Goal: Complete application form

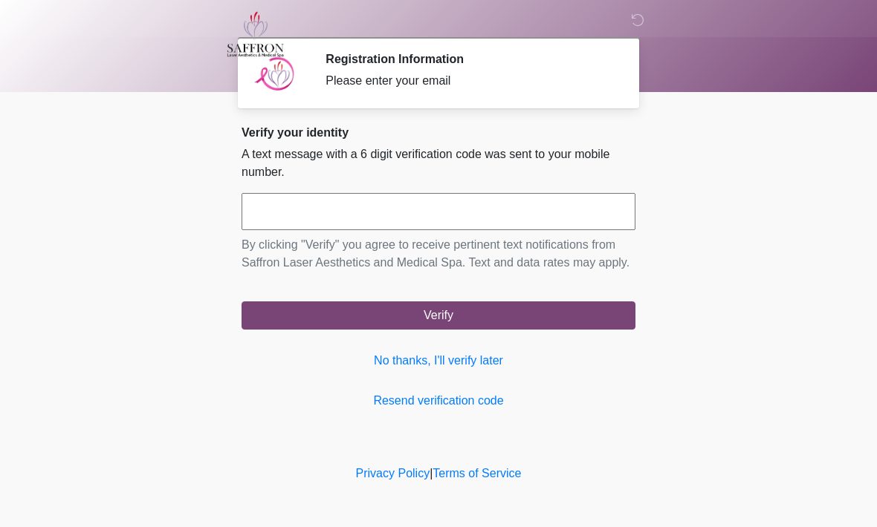
scroll to position [1, 0]
click at [417, 215] on input "text" at bounding box center [438, 211] width 394 height 37
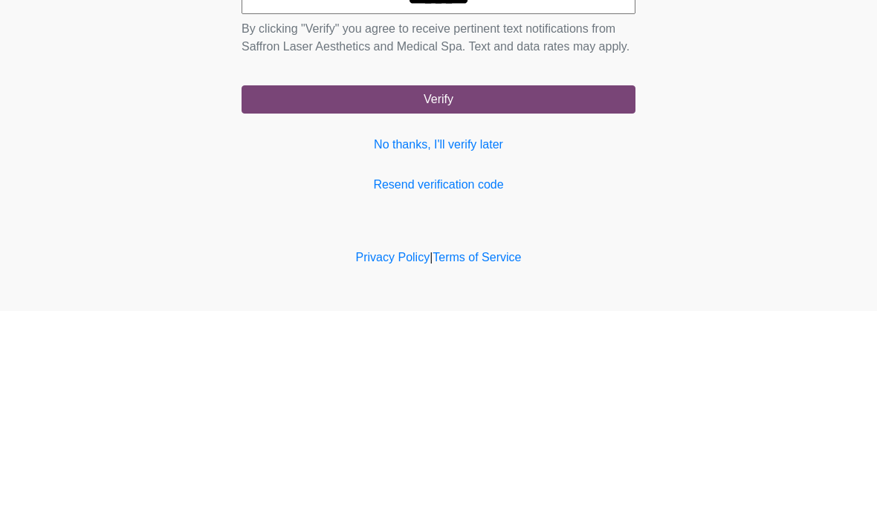
type input "******"
click at [470, 302] on button "Verify" at bounding box center [438, 316] width 394 height 28
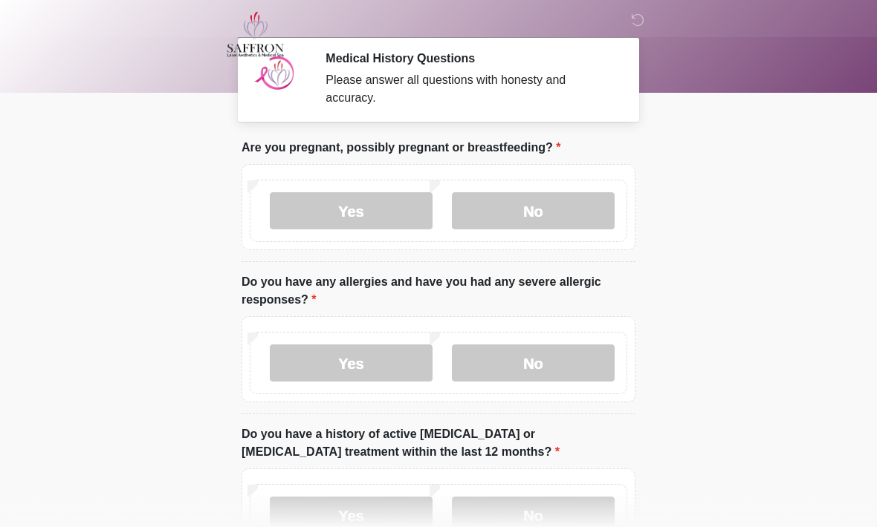
click at [534, 221] on label "No" at bounding box center [533, 210] width 163 height 37
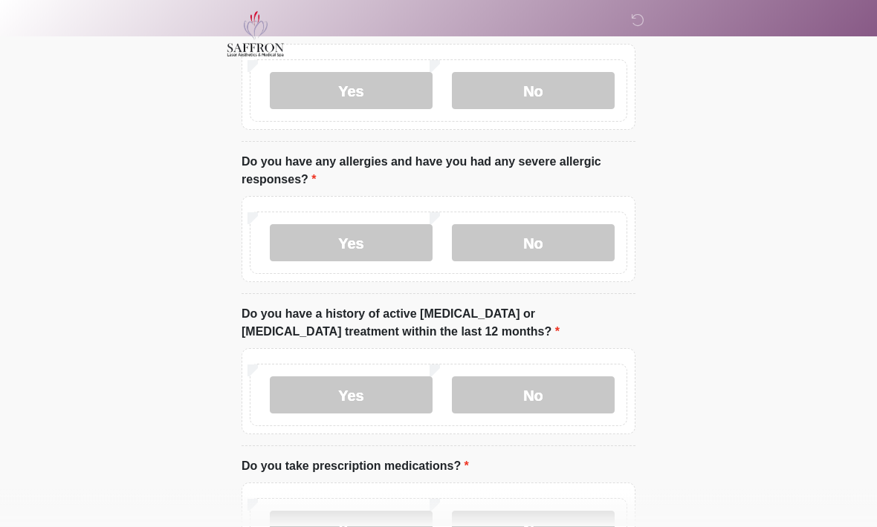
click at [555, 247] on label "No" at bounding box center [533, 243] width 163 height 37
click at [559, 406] on label "No" at bounding box center [533, 395] width 163 height 37
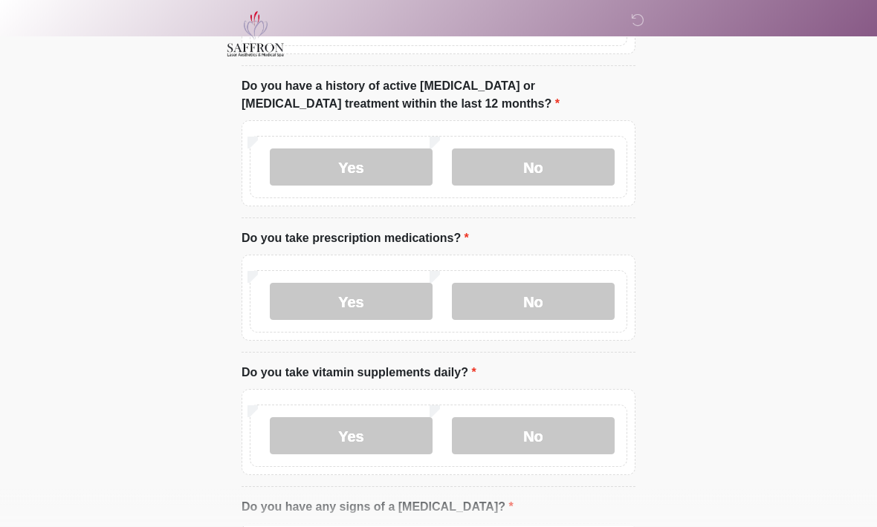
scroll to position [349, 0]
click at [553, 311] on label "No" at bounding box center [533, 301] width 163 height 37
click at [399, 435] on label "Yes" at bounding box center [351, 436] width 163 height 37
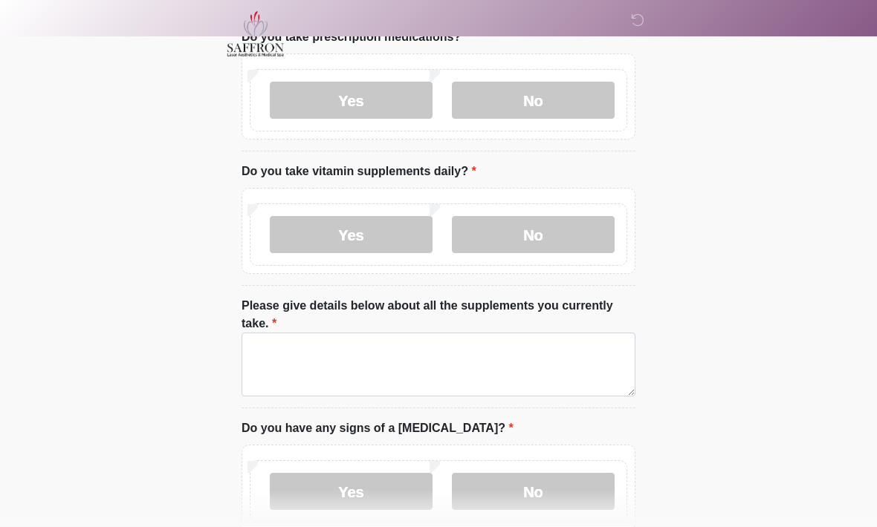
scroll to position [556, 0]
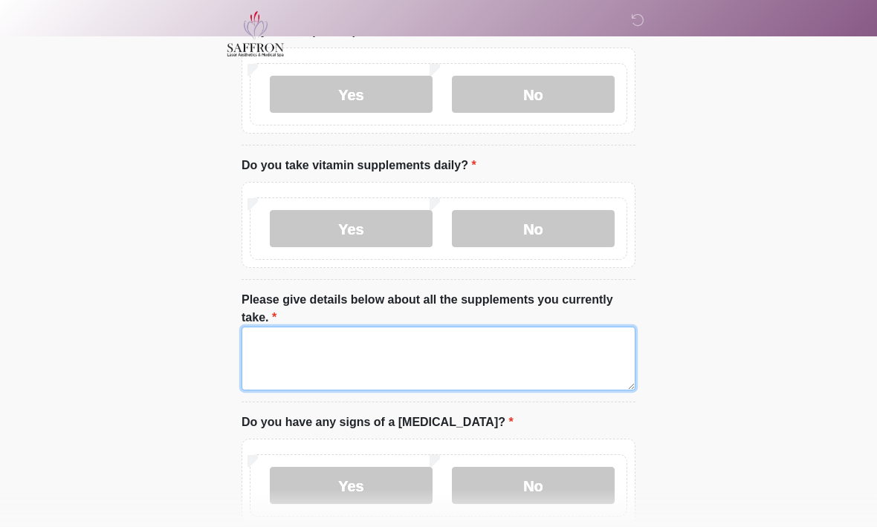
click at [547, 369] on textarea "Please give details below about all the supplements you currently take." at bounding box center [438, 360] width 394 height 64
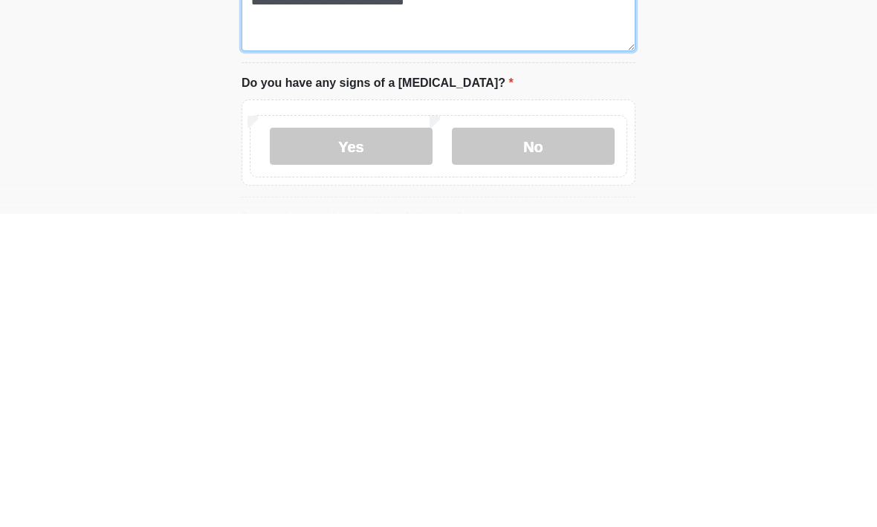
scroll to position [584, 0]
type textarea "**********"
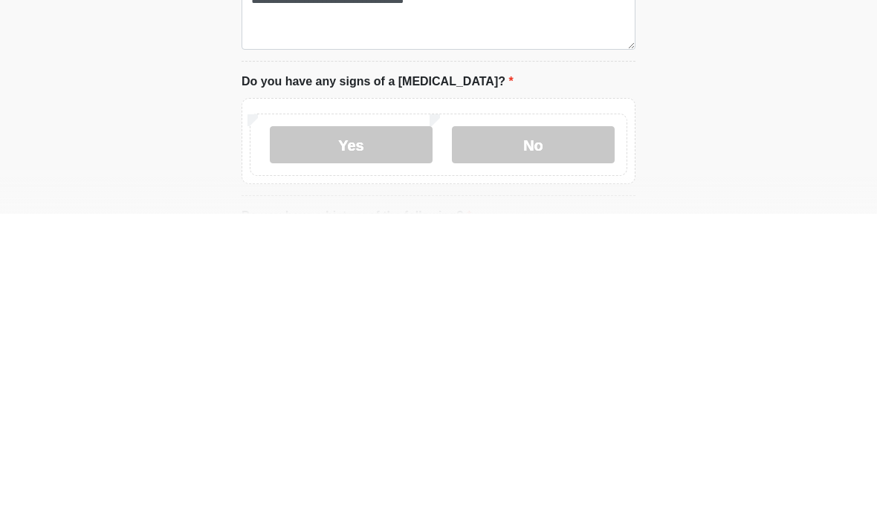
click at [545, 440] on label "No" at bounding box center [533, 458] width 163 height 37
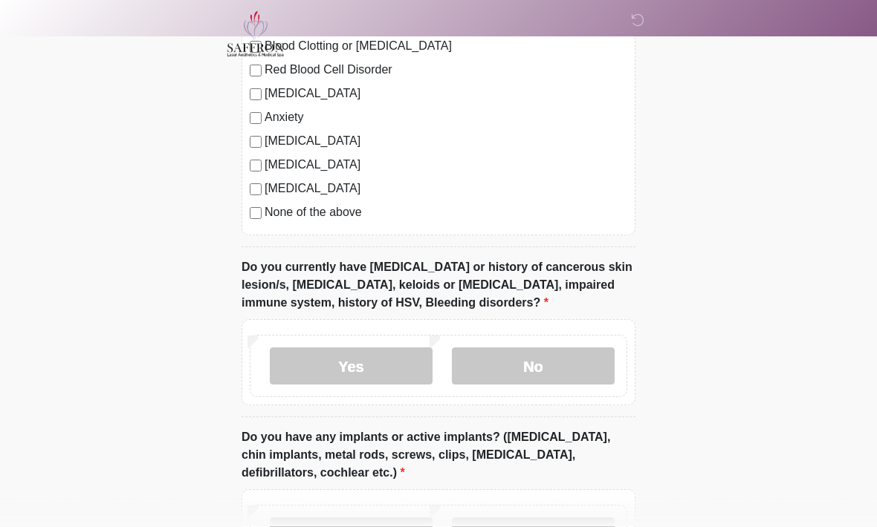
scroll to position [1214, 0]
click at [553, 366] on label "No" at bounding box center [533, 366] width 163 height 37
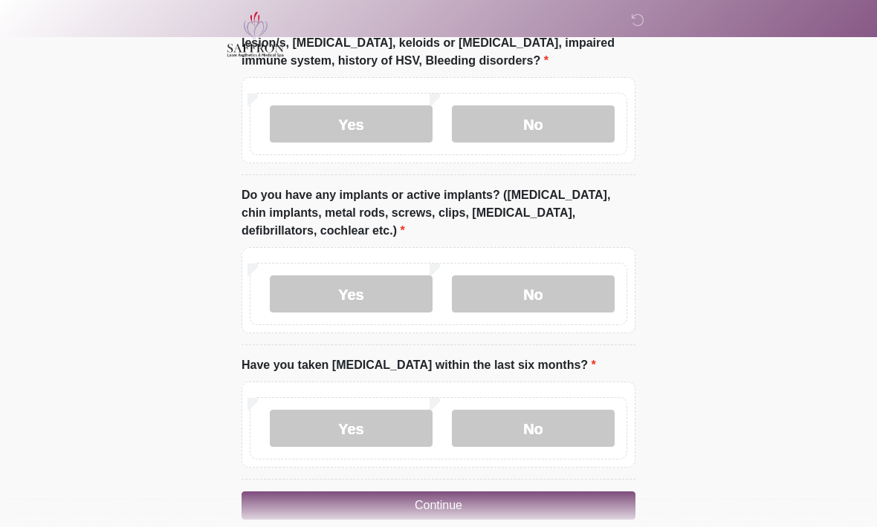
scroll to position [1458, 0]
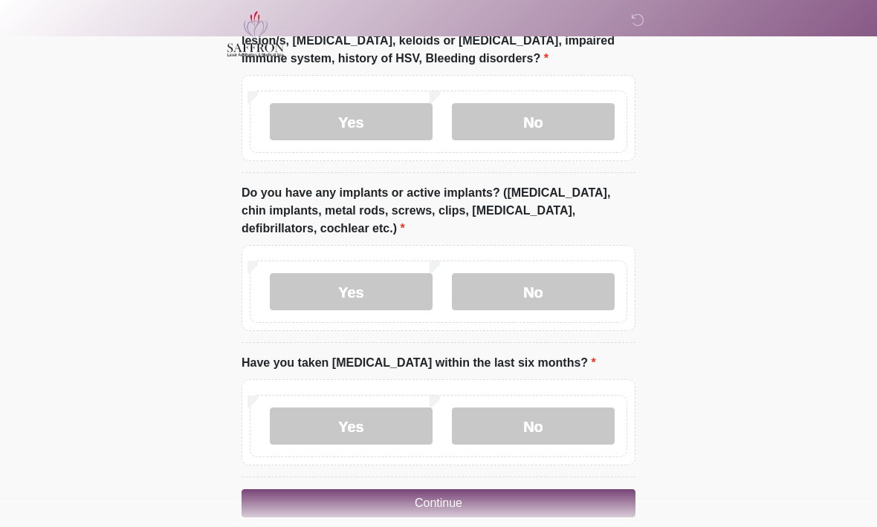
click at [381, 288] on label "Yes" at bounding box center [351, 292] width 163 height 37
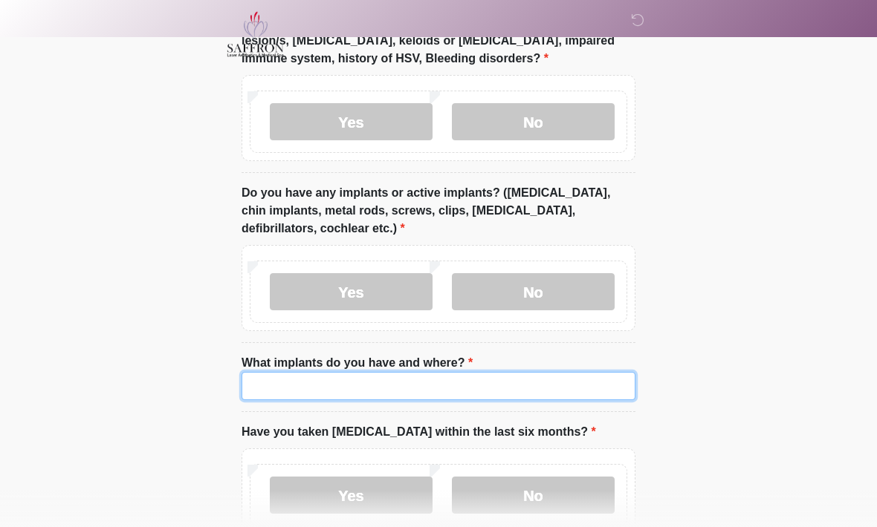
click at [537, 385] on input "What implants do you have and where?" at bounding box center [438, 386] width 394 height 28
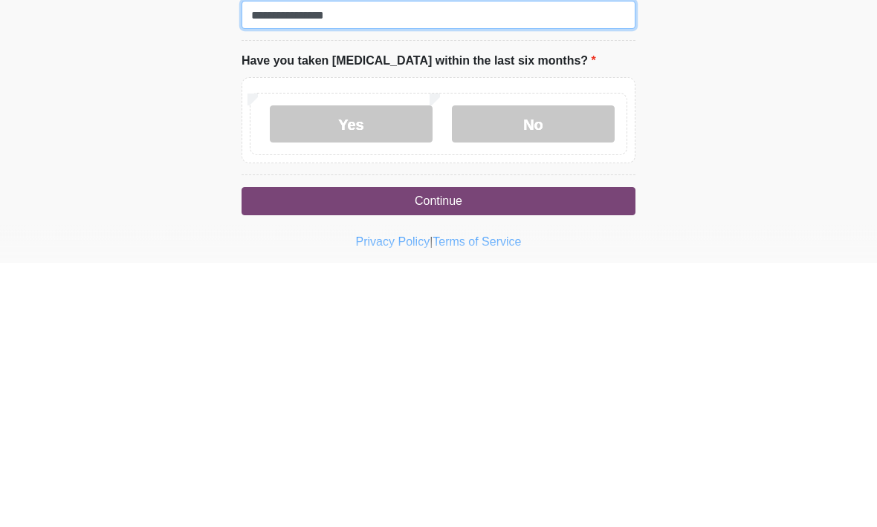
scroll to position [1566, 0]
type input "**********"
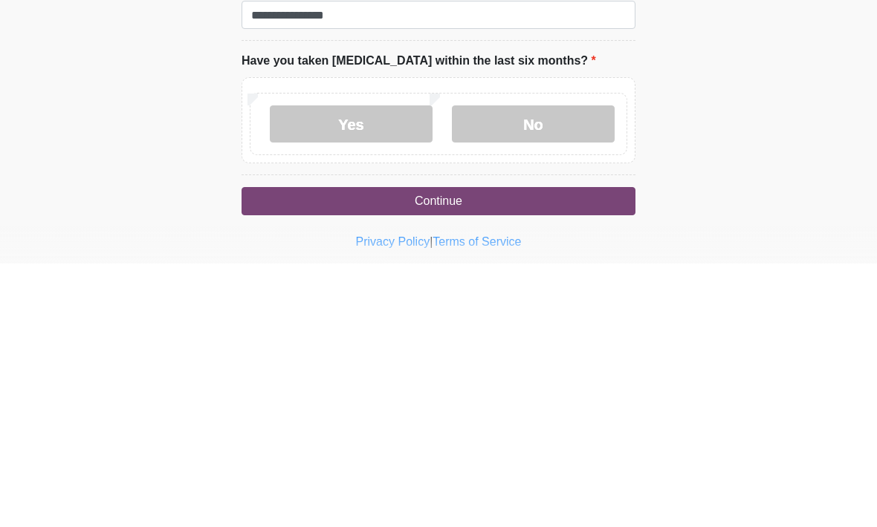
click at [549, 369] on label "No" at bounding box center [533, 387] width 163 height 37
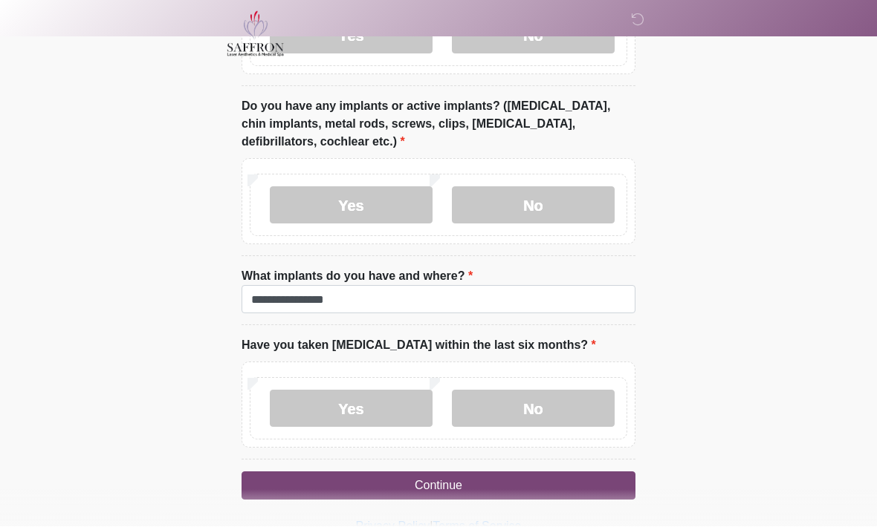
click at [489, 479] on button "Continue" at bounding box center [438, 486] width 394 height 28
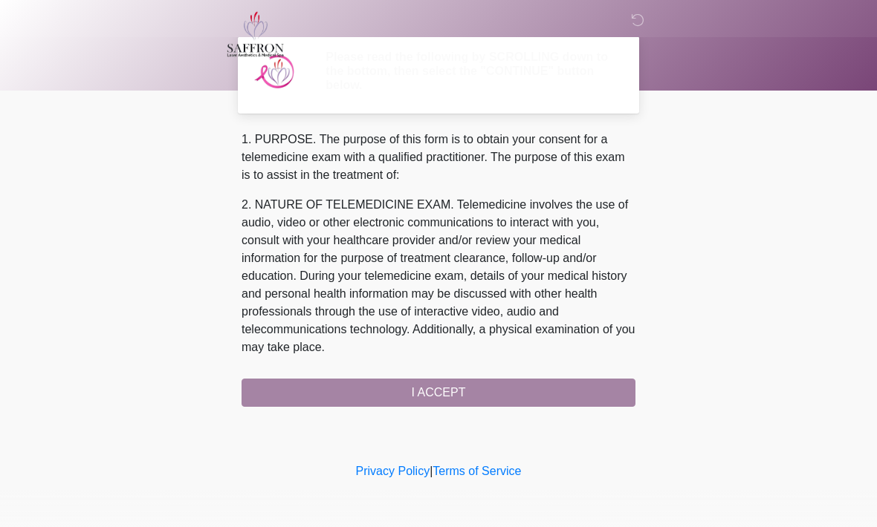
scroll to position [0, 0]
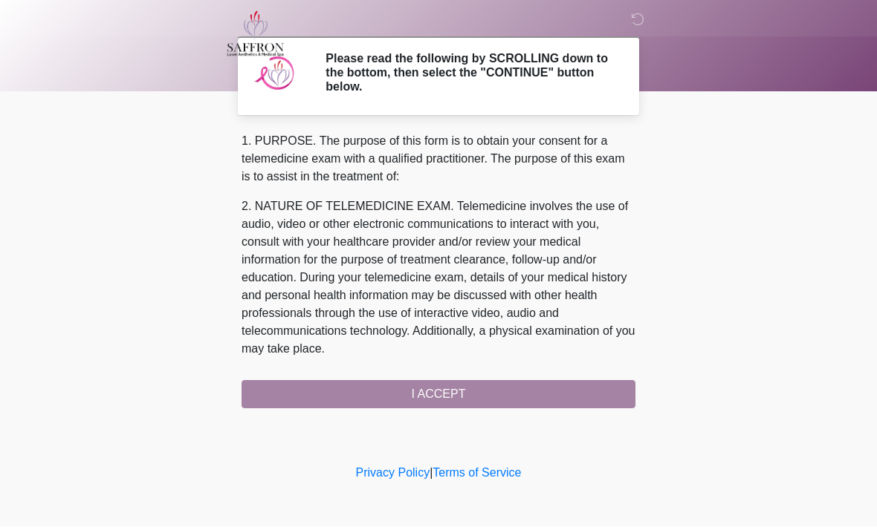
click at [472, 393] on div "1. PURPOSE. The purpose of this form is to obtain your consent for a telemedici…" at bounding box center [438, 271] width 394 height 276
click at [442, 399] on div "1. PURPOSE. The purpose of this form is to obtain your consent for a telemedici…" at bounding box center [438, 271] width 394 height 276
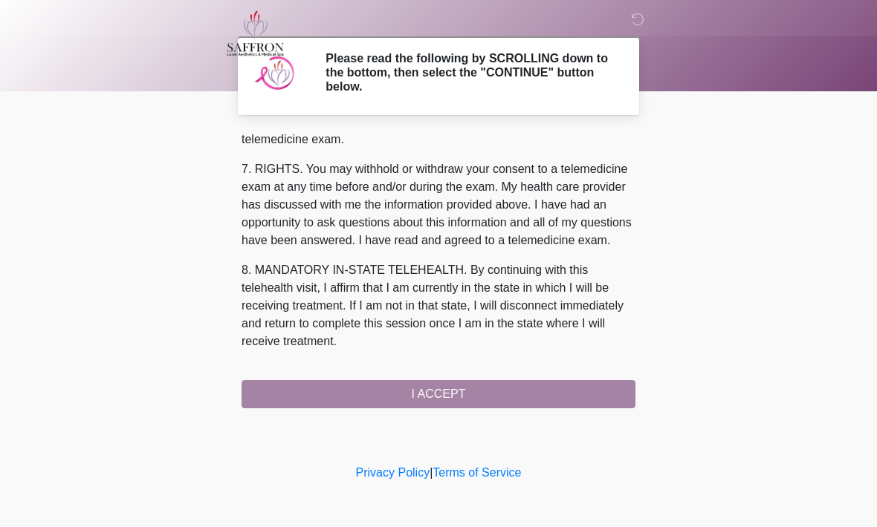
scroll to position [667, 0]
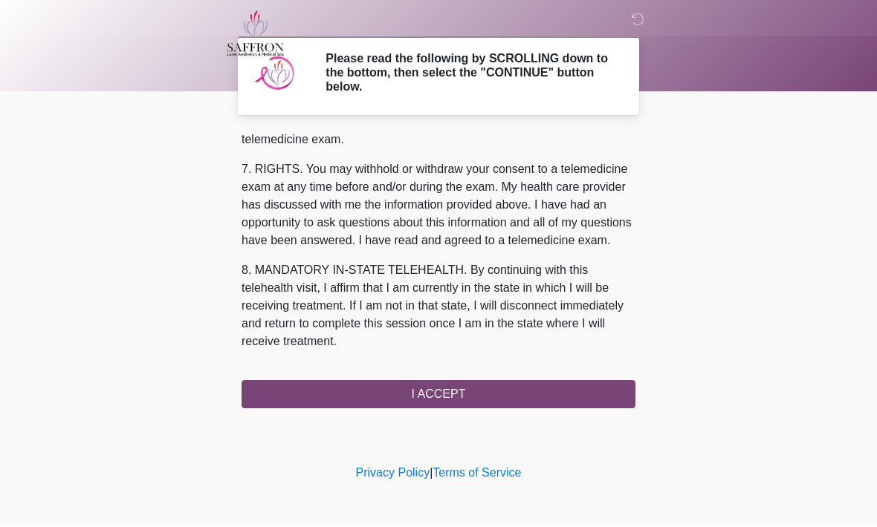
click at [420, 392] on button "I ACCEPT" at bounding box center [438, 395] width 394 height 28
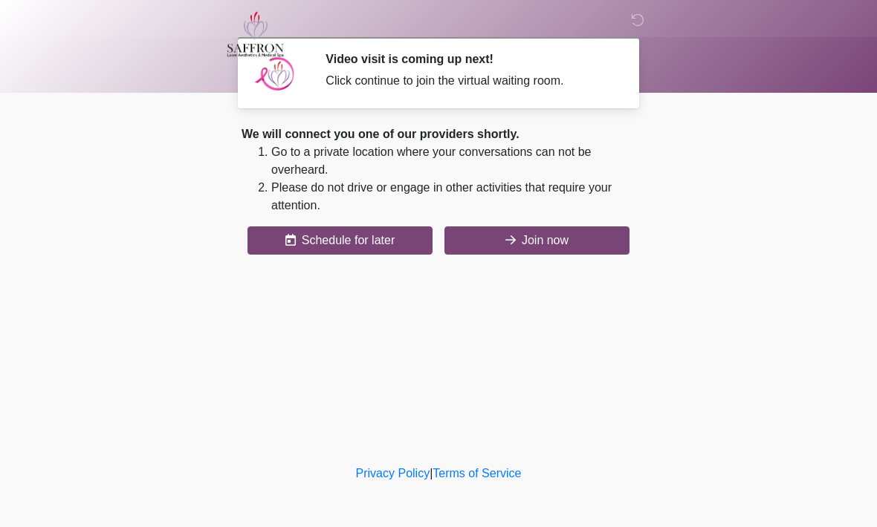
click at [545, 232] on button "Join now" at bounding box center [536, 241] width 185 height 28
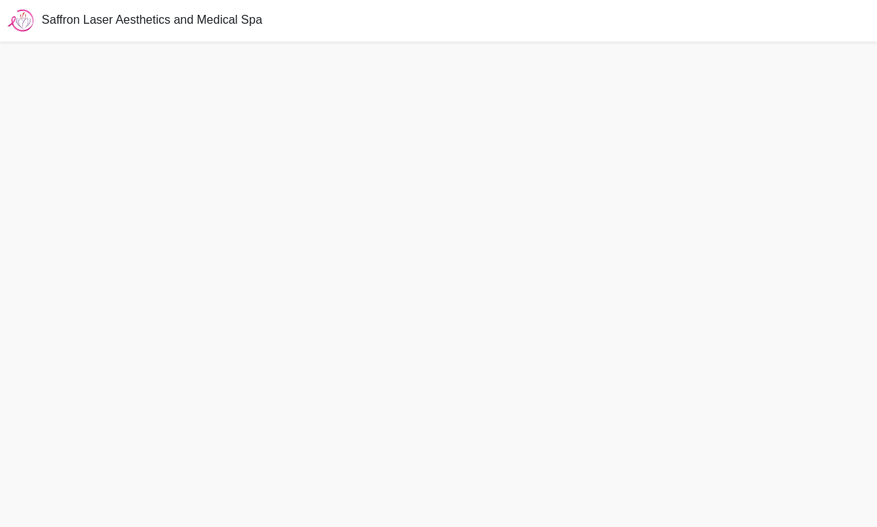
scroll to position [53, 0]
